Goal: Obtain resource: Download file/media

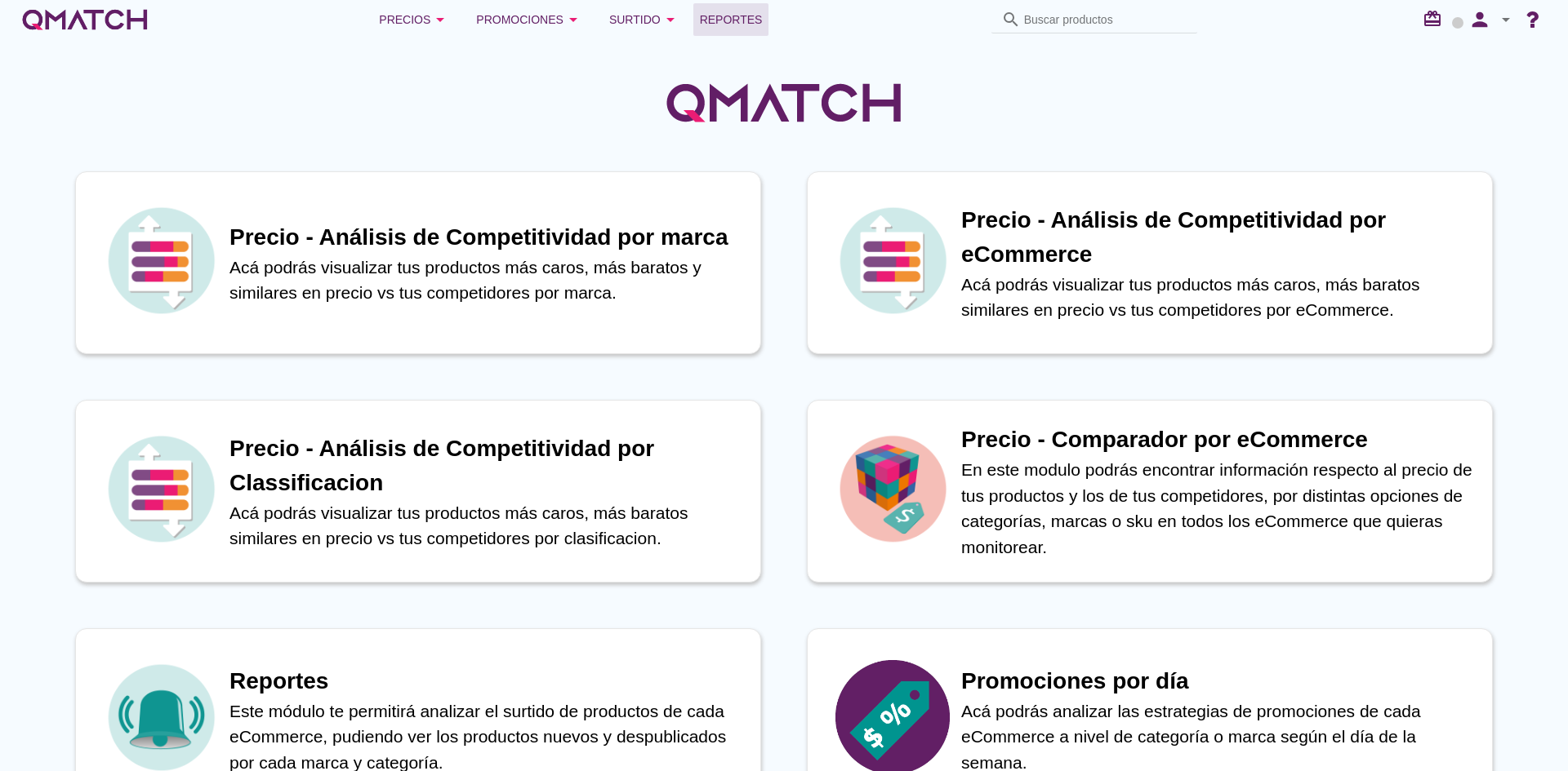
click at [746, 18] on span "Reportes" at bounding box center [731, 19] width 63 height 19
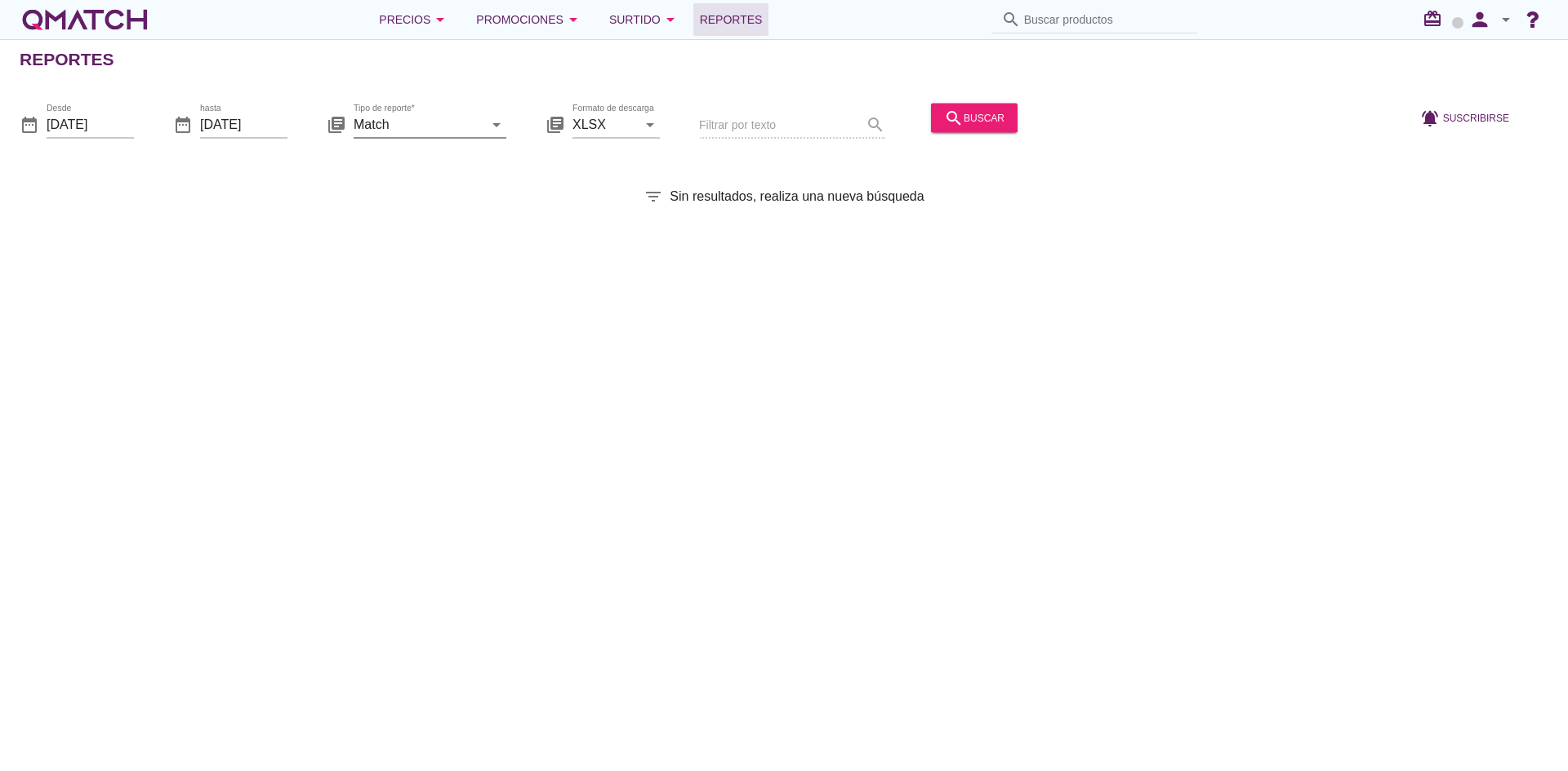
click at [447, 116] on input "Match" at bounding box center [419, 123] width 130 height 26
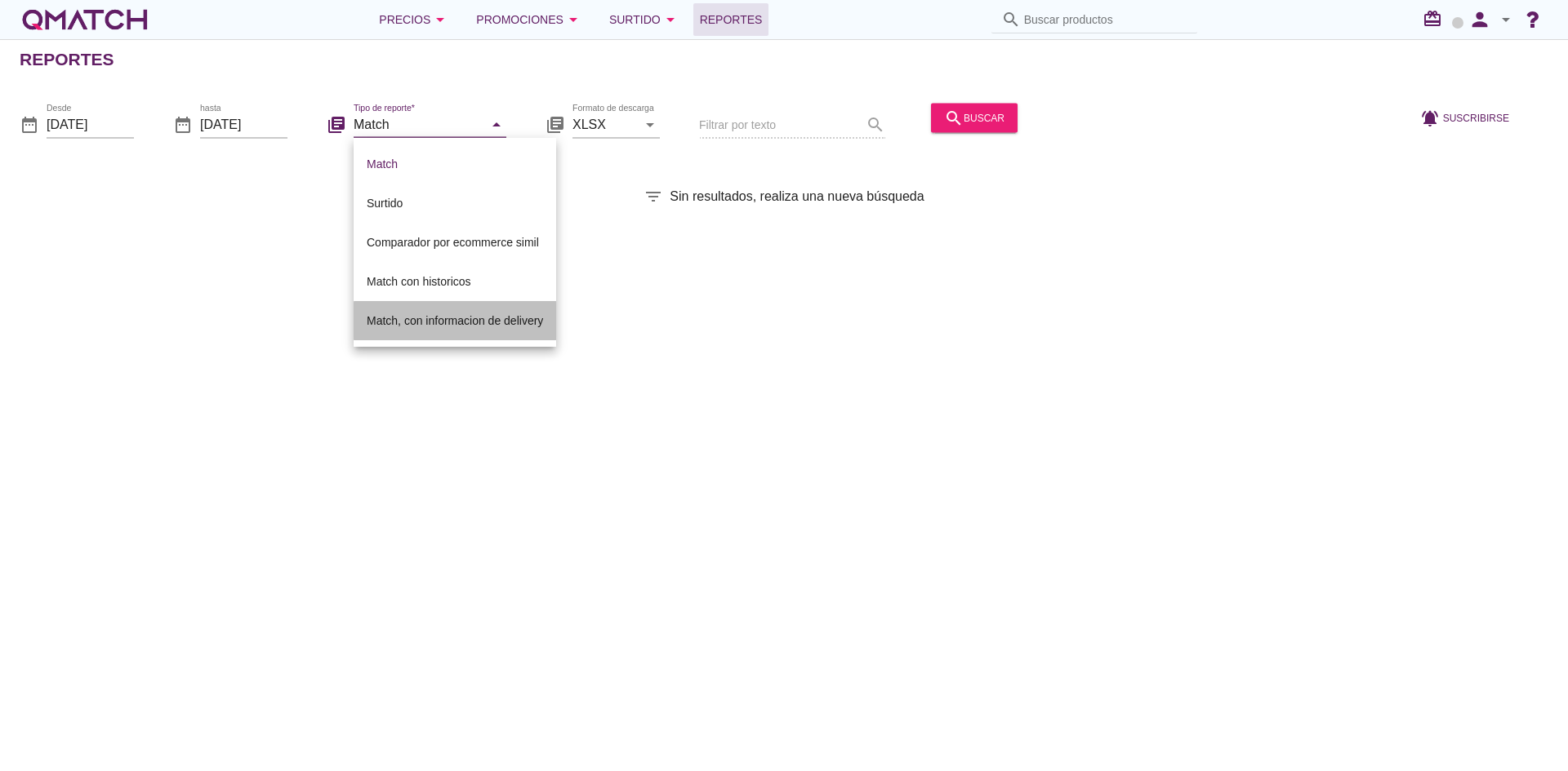
click at [445, 314] on div "Match, con informacion de delivery" at bounding box center [455, 320] width 177 height 19
type input "Match, con informacion de delivery"
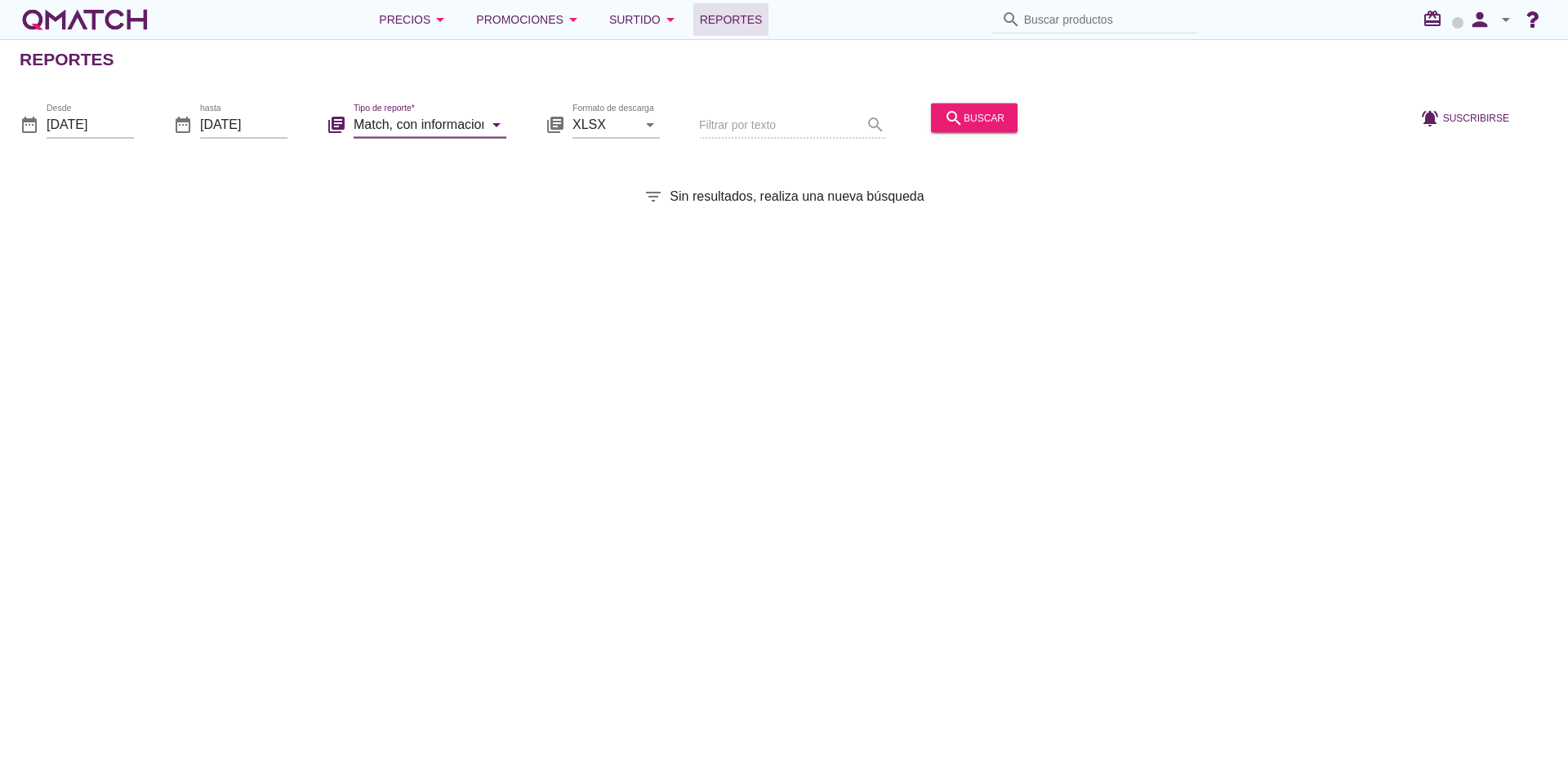
click at [1026, 135] on div at bounding box center [1212, 126] width 377 height 56
click at [980, 122] on div "search buscar" at bounding box center [974, 117] width 61 height 19
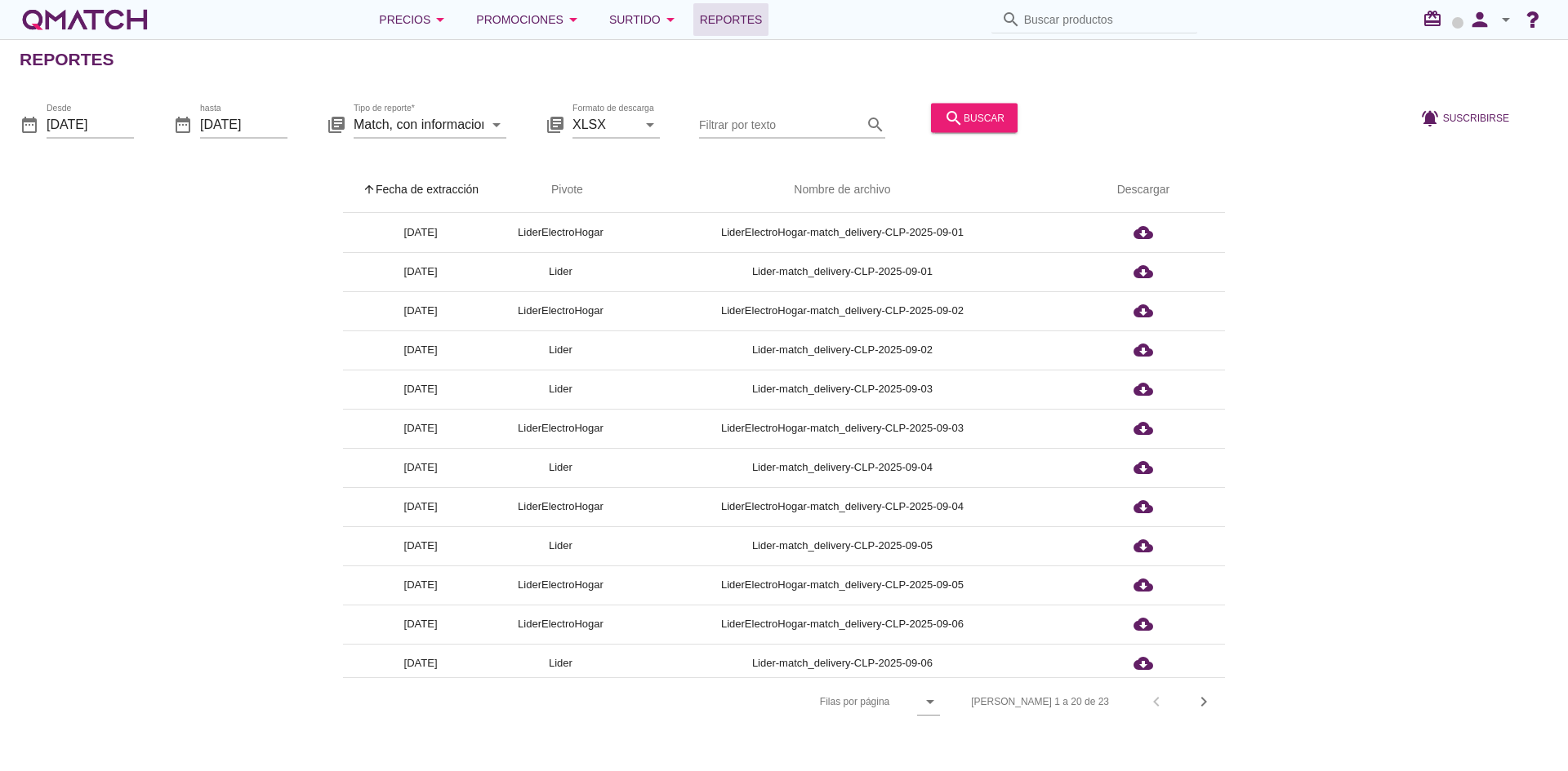
scroll to position [319, 0]
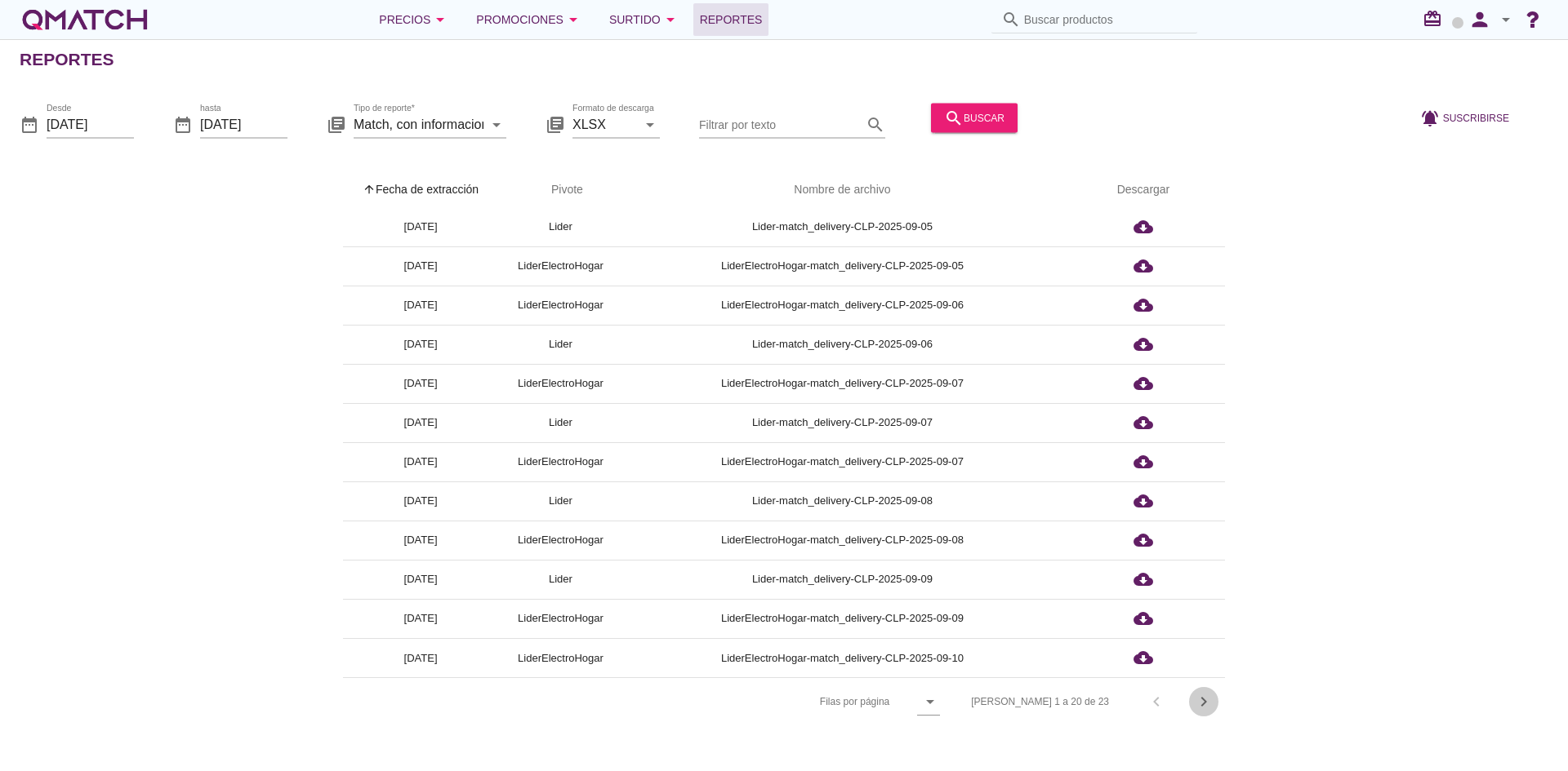
click at [1198, 702] on icon "chevron_right" at bounding box center [1203, 702] width 19 height 19
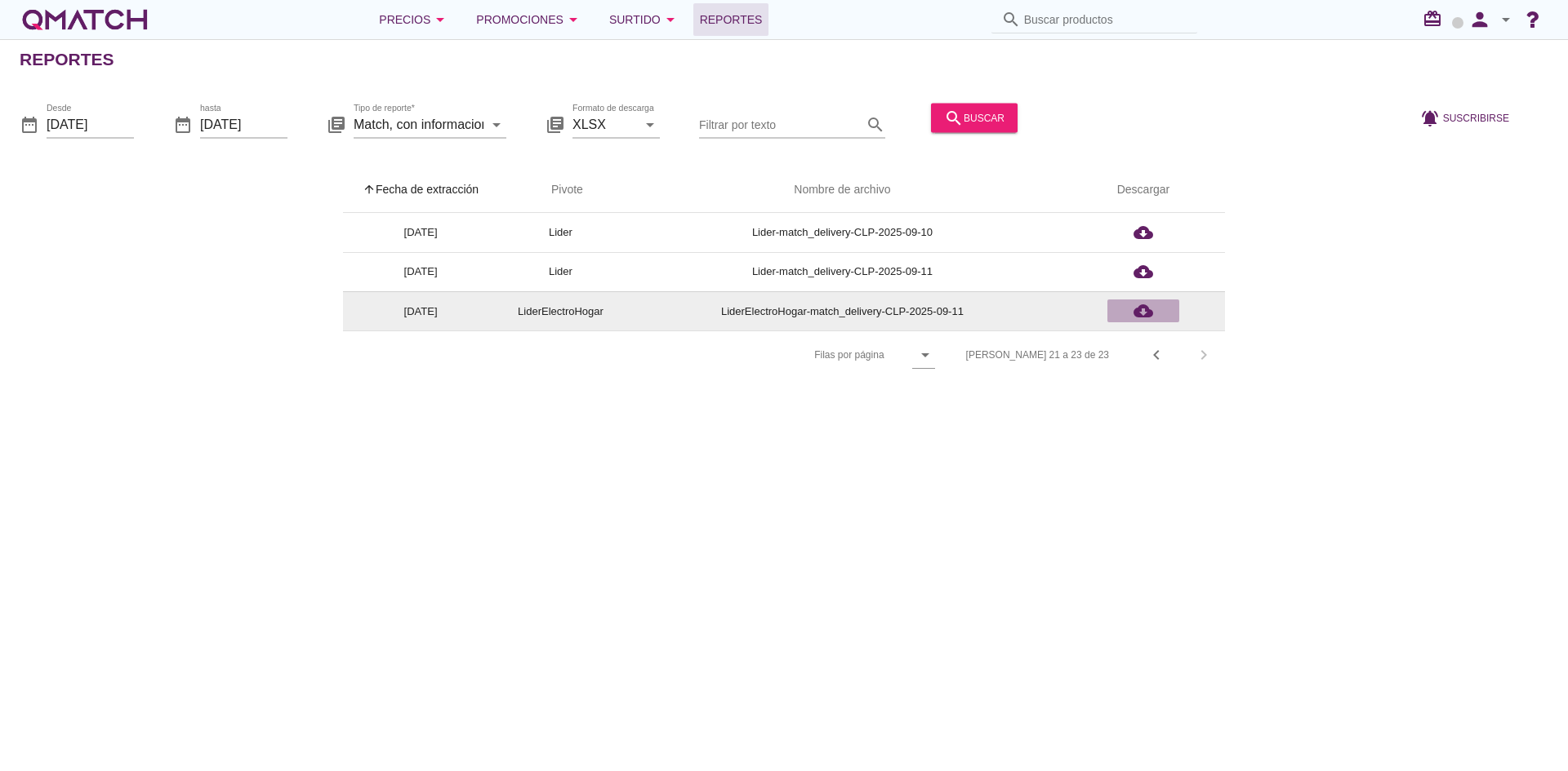
click at [1124, 307] on div "cloud_download" at bounding box center [1143, 311] width 59 height 19
